Goal: Navigation & Orientation: Find specific page/section

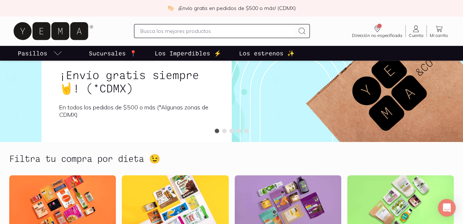
scroll to position [185, 0]
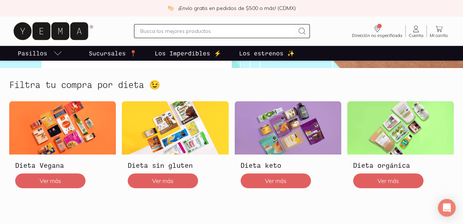
click at [230, 128] on div "Dieta sin gluten Ver más" at bounding box center [175, 147] width 112 height 92
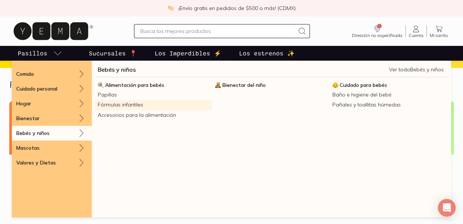
click at [124, 107] on link "Fórmulas infantiles" at bounding box center [153, 105] width 117 height 10
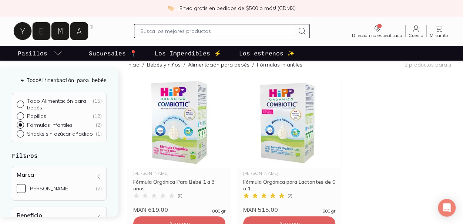
scroll to position [148, 0]
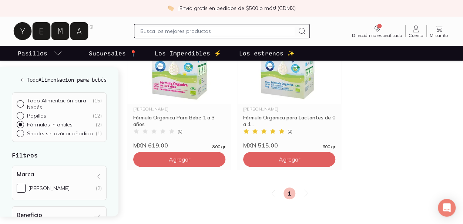
click at [408, 144] on div "[PERSON_NAME] Fórmula Orgánica Para Bebé 1 a 3 años ( 0 ) MXN 619.00 800 gr Agr…" at bounding box center [289, 91] width 324 height 157
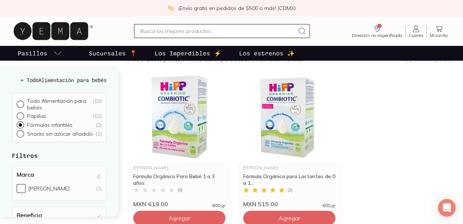
scroll to position [74, 0]
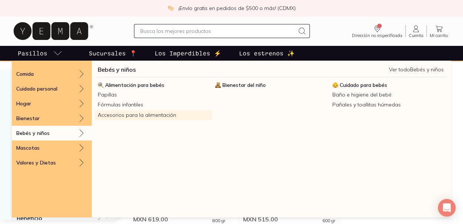
click at [124, 115] on link "Accesorios para la alimentación" at bounding box center [153, 115] width 117 height 10
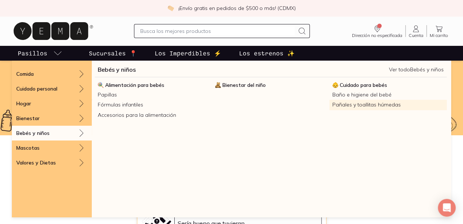
click at [348, 105] on link "Pañales y toallitas húmedas" at bounding box center [387, 105] width 117 height 10
